Goal: Task Accomplishment & Management: Manage account settings

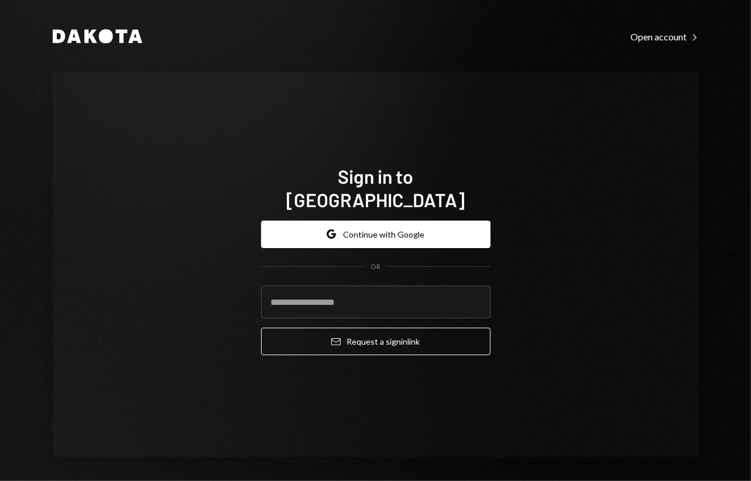
click at [703, 146] on div "Dakota Open account Right Caret Sign in to Dakota Google Continue with Google O…" at bounding box center [376, 243] width 703 height 486
click at [435, 286] on input "email" at bounding box center [376, 302] width 230 height 33
click at [0, 481] on com-1password-button at bounding box center [0, 481] width 0 height 0
type input "**********"
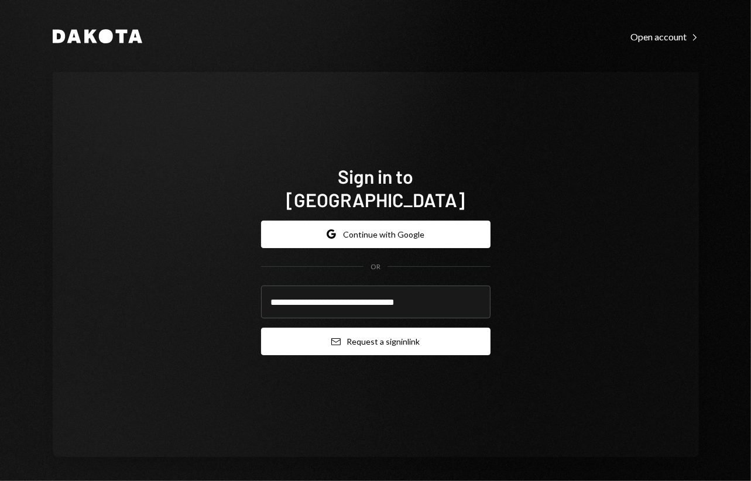
click at [374, 328] on button "Email Request a sign in link" at bounding box center [376, 342] width 230 height 28
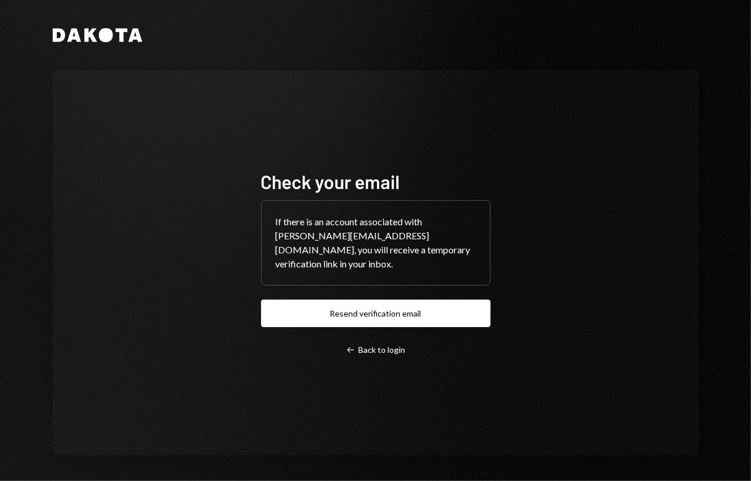
drag, startPoint x: 720, startPoint y: 126, endPoint x: 710, endPoint y: 132, distance: 11.6
click at [720, 126] on div "Dakota Check your email If there is an account associated with andreas+sweet@au…" at bounding box center [376, 242] width 703 height 484
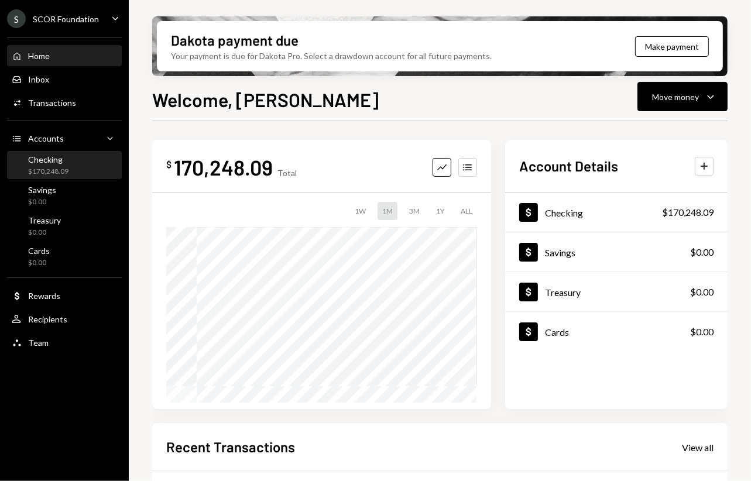
click at [62, 177] on div "Checking $170,248.09" at bounding box center [64, 165] width 105 height 27
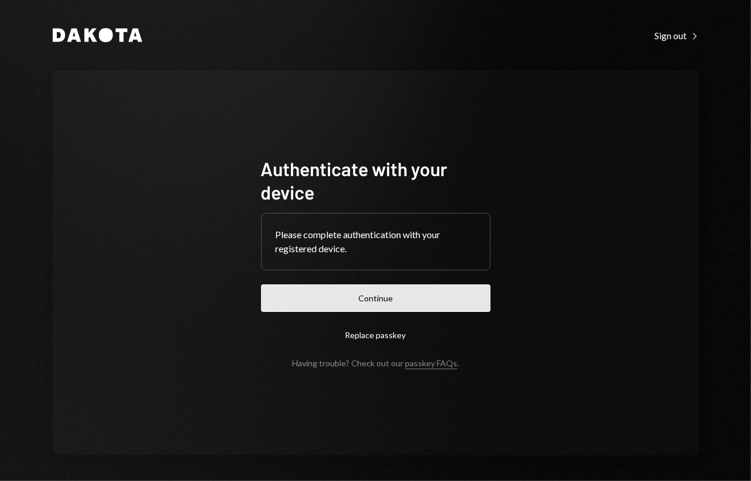
click at [388, 289] on button "Continue" at bounding box center [376, 299] width 230 height 28
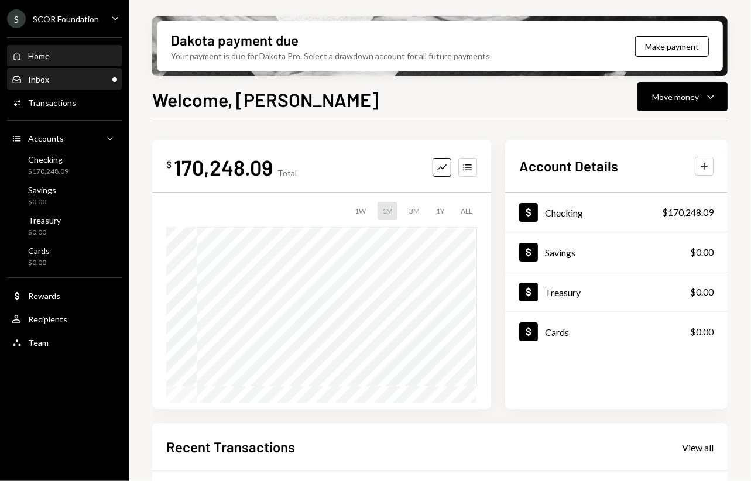
click at [69, 80] on div "Inbox Inbox" at bounding box center [64, 79] width 105 height 11
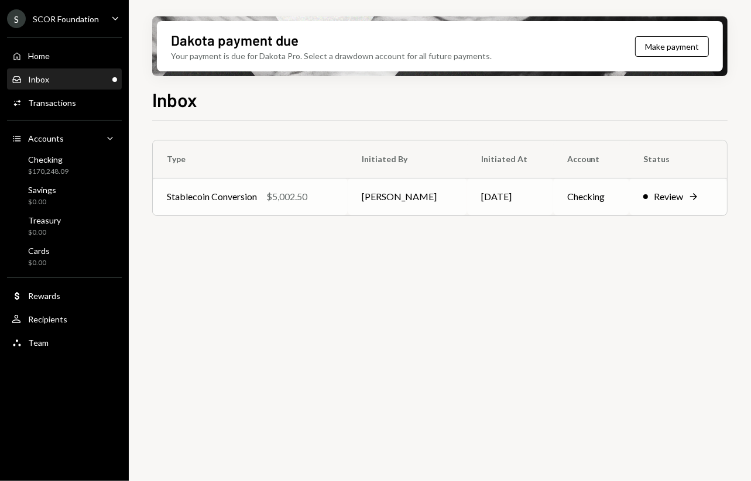
click at [355, 191] on td "[PERSON_NAME]" at bounding box center [407, 196] width 119 height 37
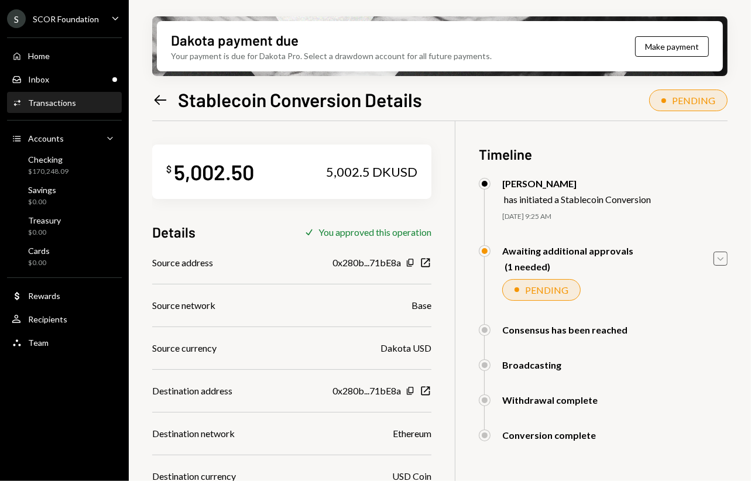
click at [715, 261] on icon "Caret Down" at bounding box center [721, 258] width 13 height 13
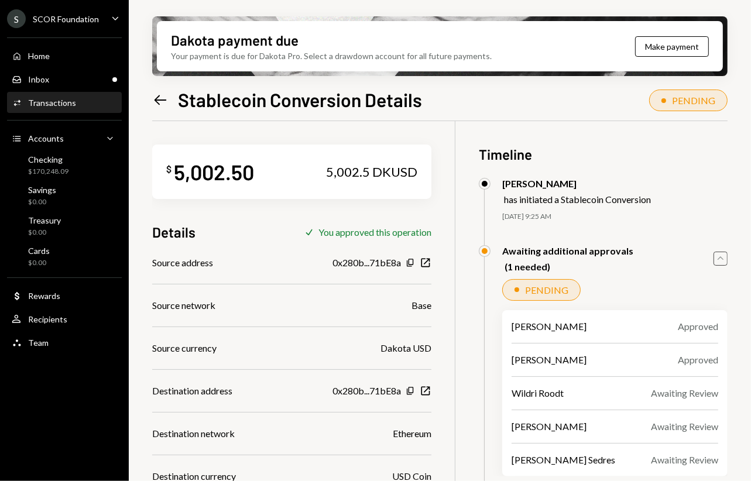
click at [737, 51] on div "Dakota payment due Your payment is due for Dakota Pro. Select a drawdown accoun…" at bounding box center [440, 240] width 623 height 481
click at [742, 204] on div "Dakota payment due Your payment is due for Dakota Pro. Select a drawdown accoun…" at bounding box center [440, 240] width 623 height 481
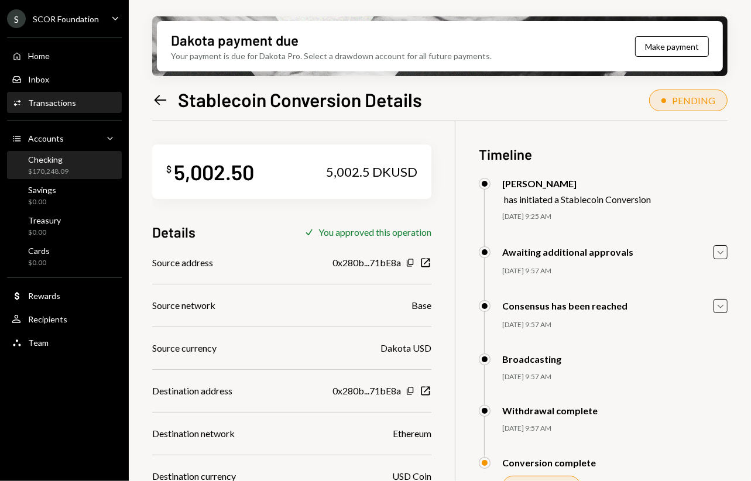
click at [63, 155] on div "Checking" at bounding box center [48, 160] width 40 height 10
